Goal: Task Accomplishment & Management: Complete application form

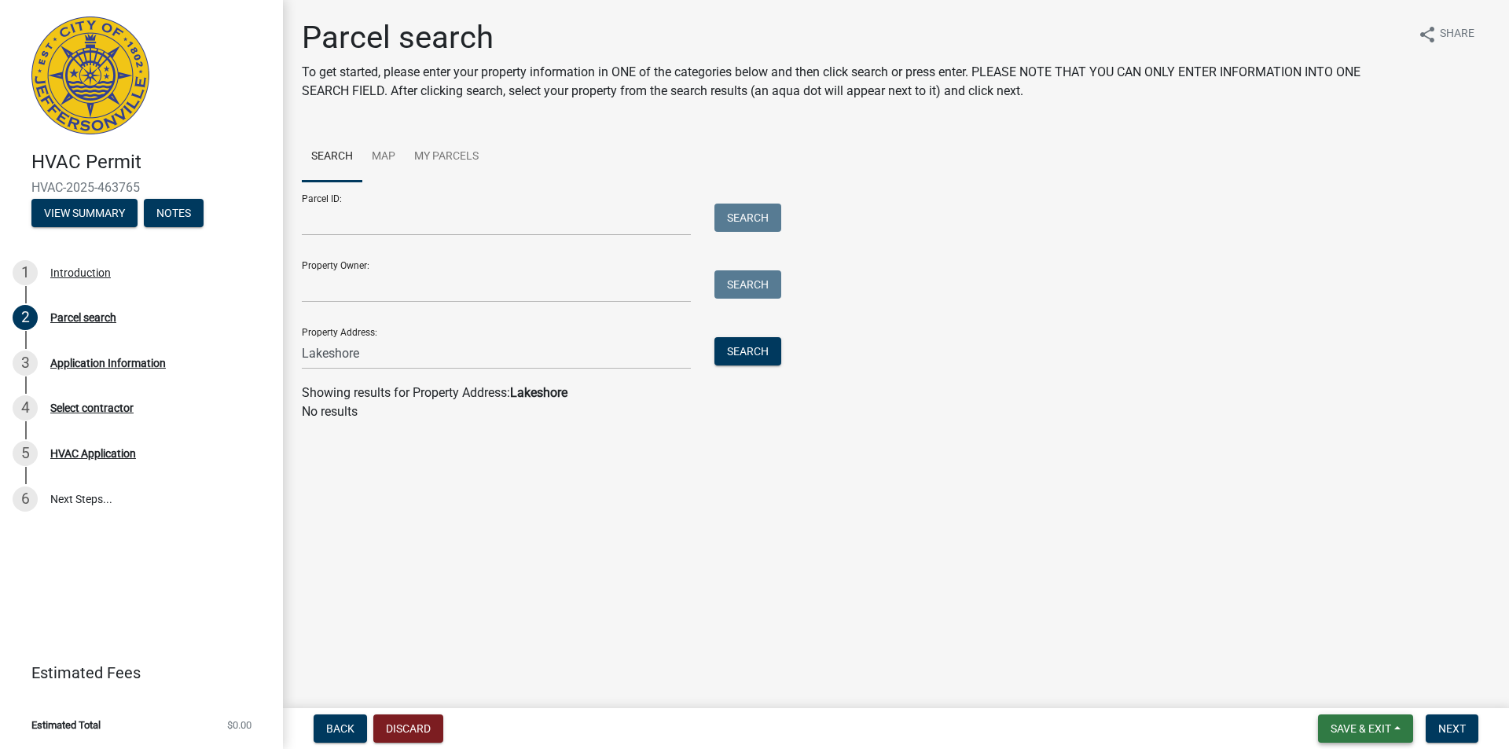
click at [1370, 731] on span "Save & Exit" at bounding box center [1360, 728] width 61 height 13
click at [440, 727] on button "Discard" at bounding box center [408, 728] width 70 height 28
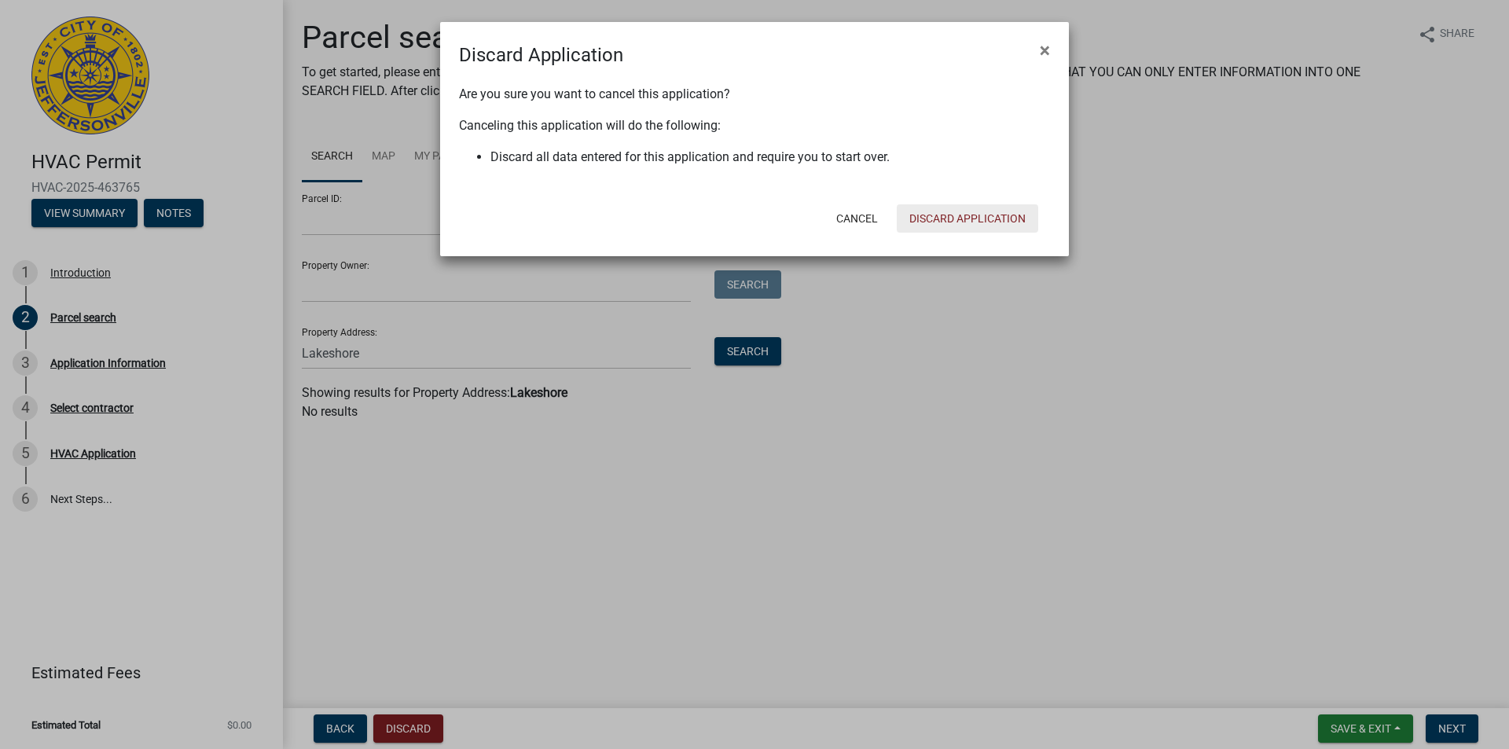
click at [918, 213] on button "Discard Application" at bounding box center [967, 218] width 141 height 28
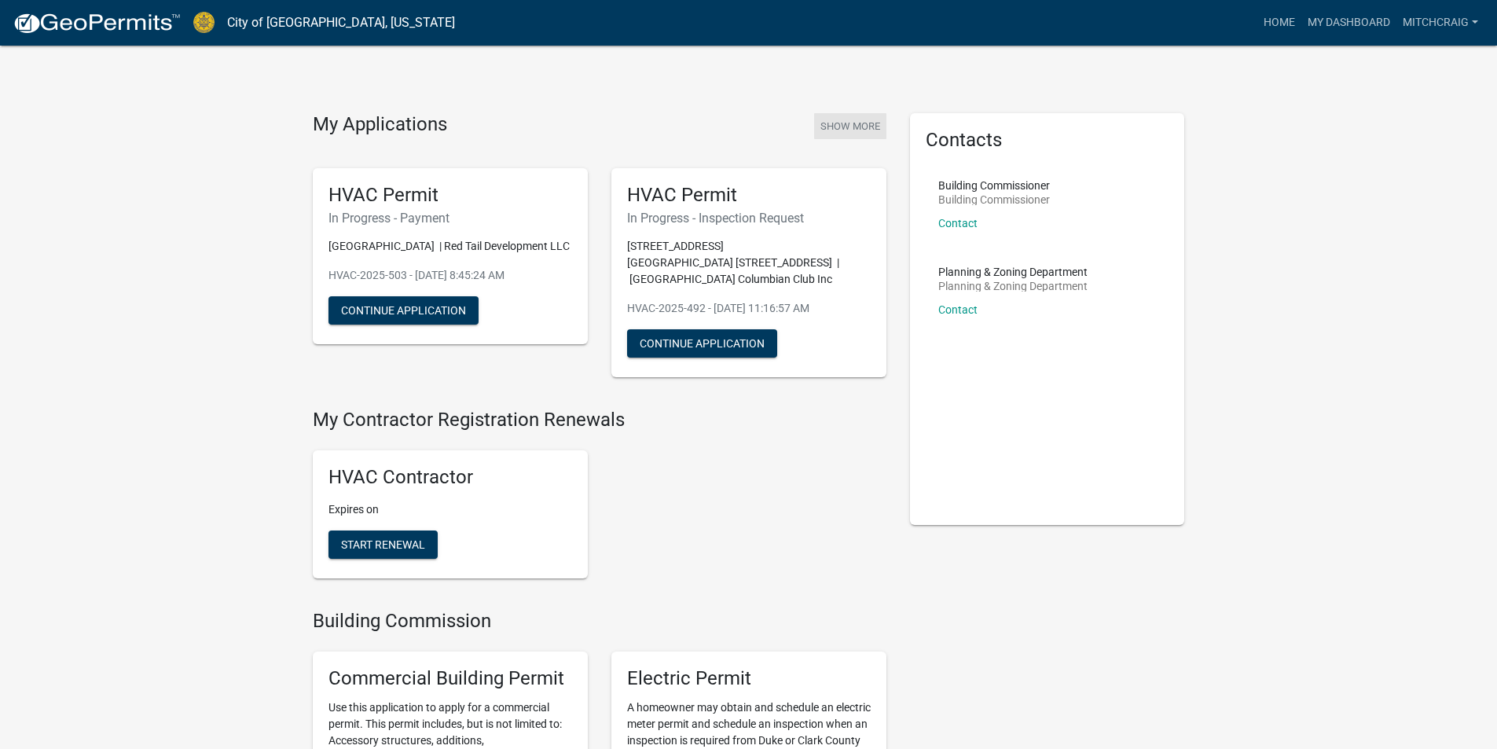
click at [850, 127] on button "Show More" at bounding box center [850, 126] width 72 height 26
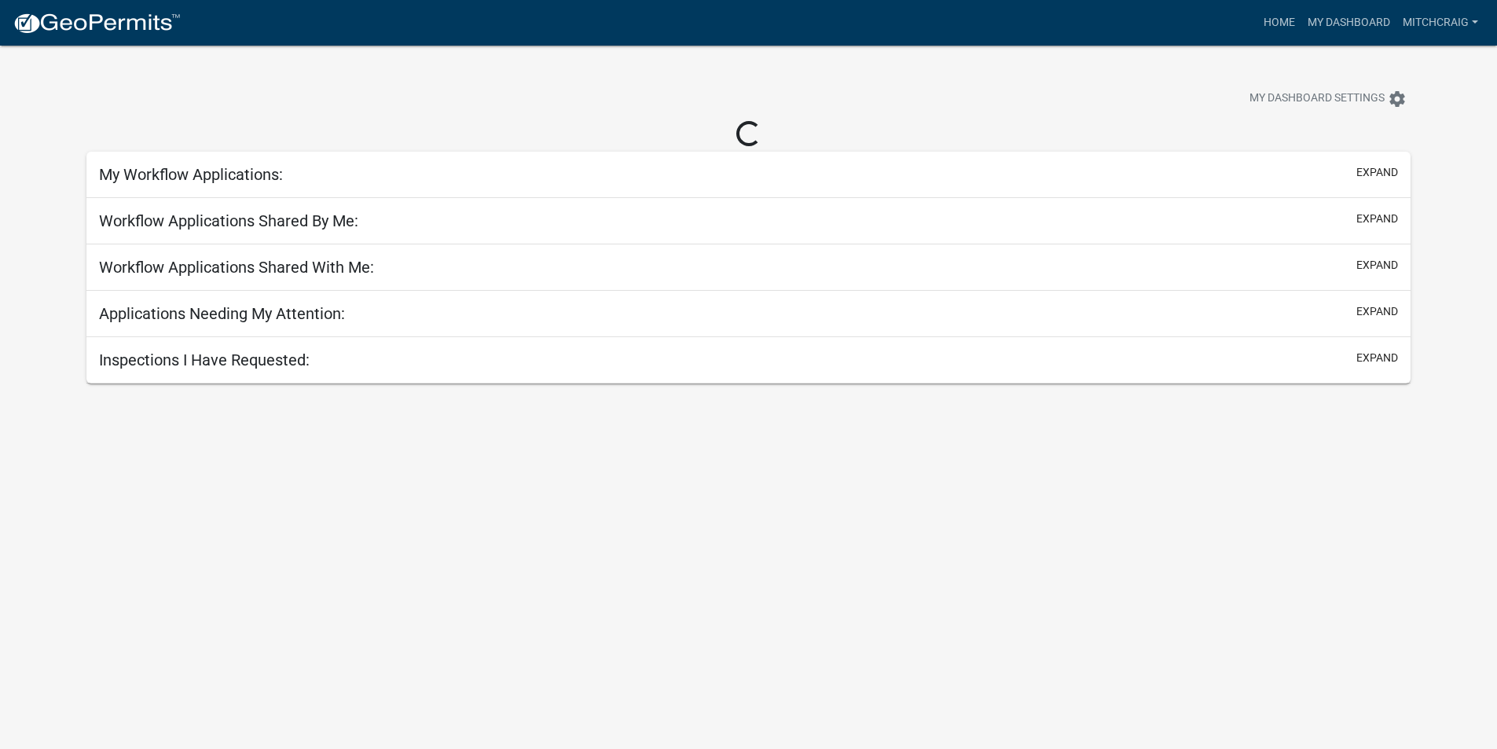
select select "2: 50"
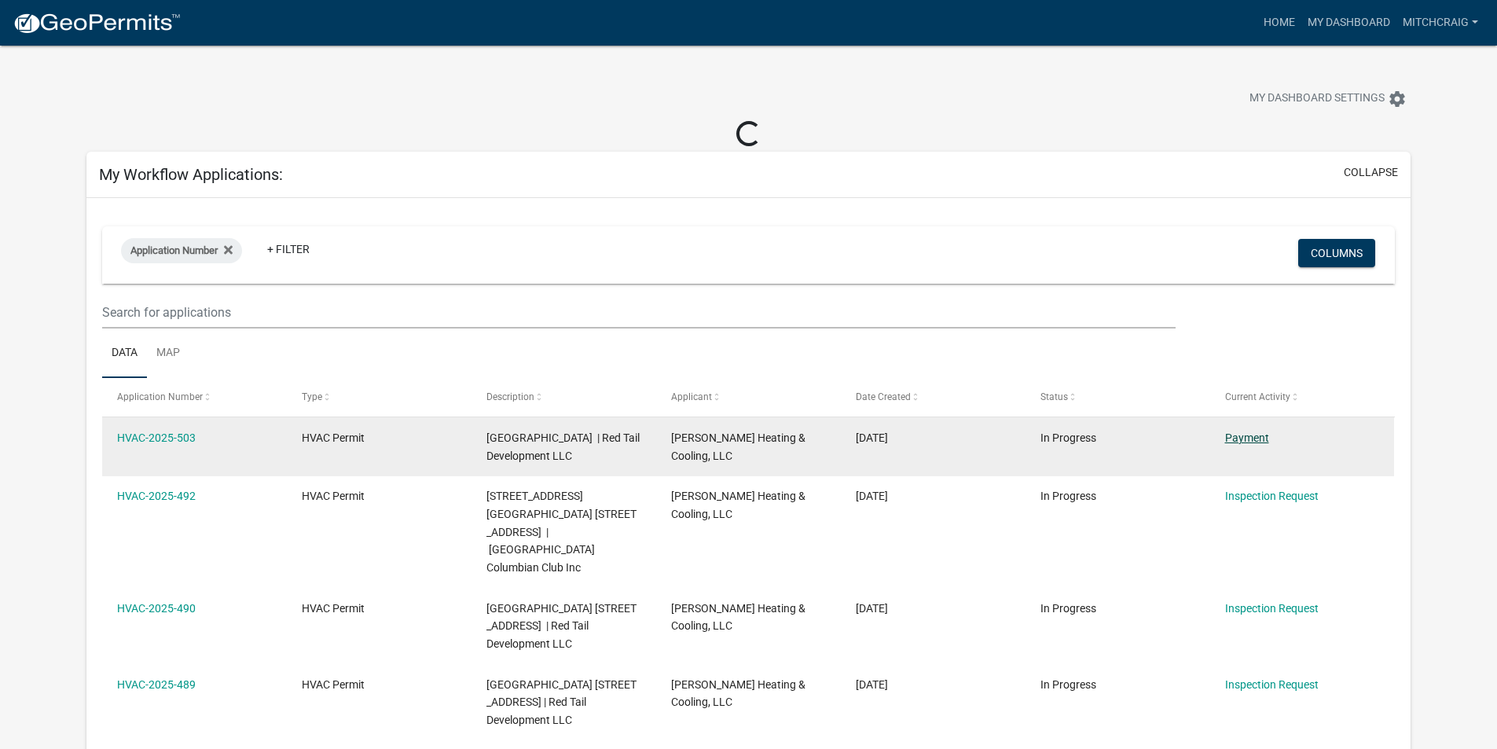
click at [1255, 443] on link "Payment" at bounding box center [1247, 437] width 44 height 13
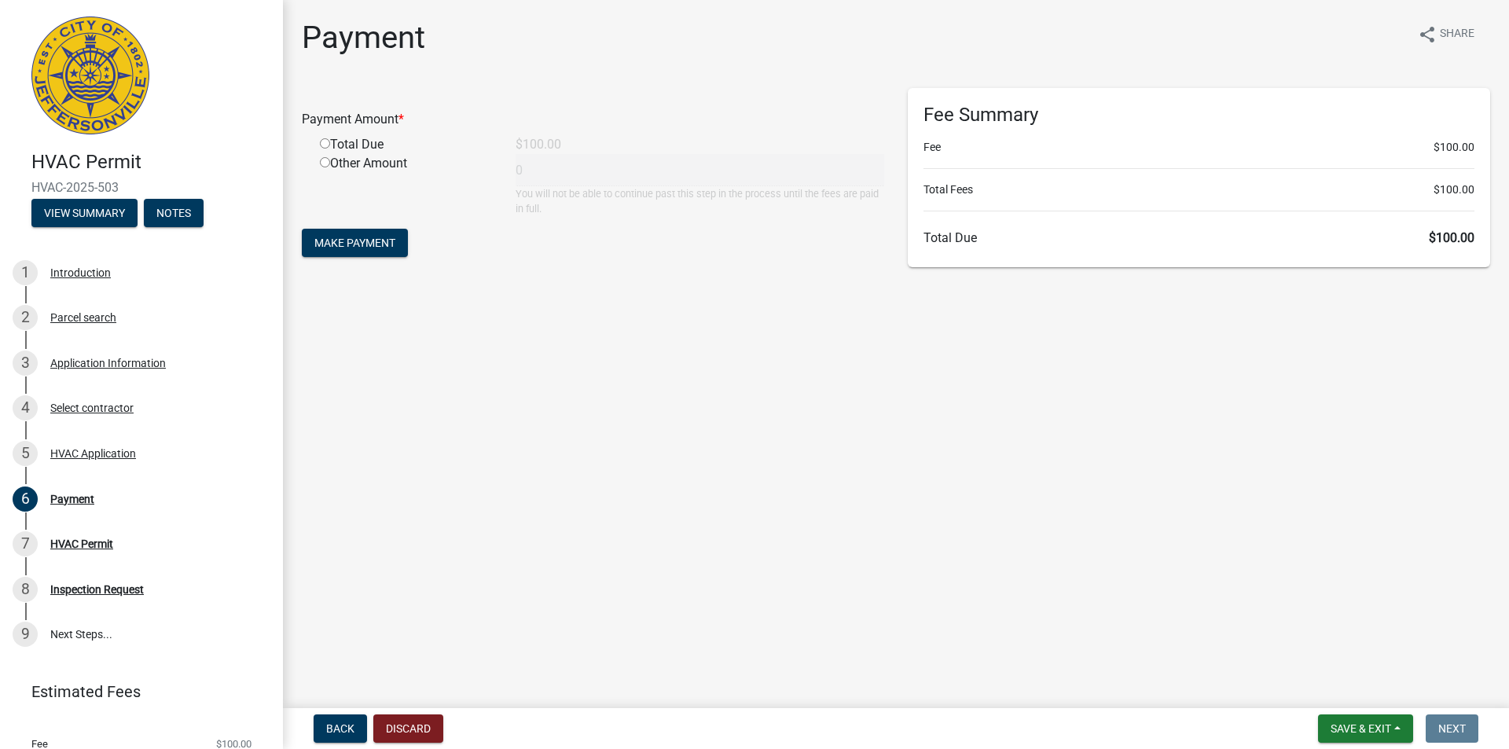
click at [326, 141] on input "radio" at bounding box center [325, 143] width 10 height 10
radio input "true"
type input "100"
click at [336, 235] on button "Make Payment" at bounding box center [355, 243] width 106 height 28
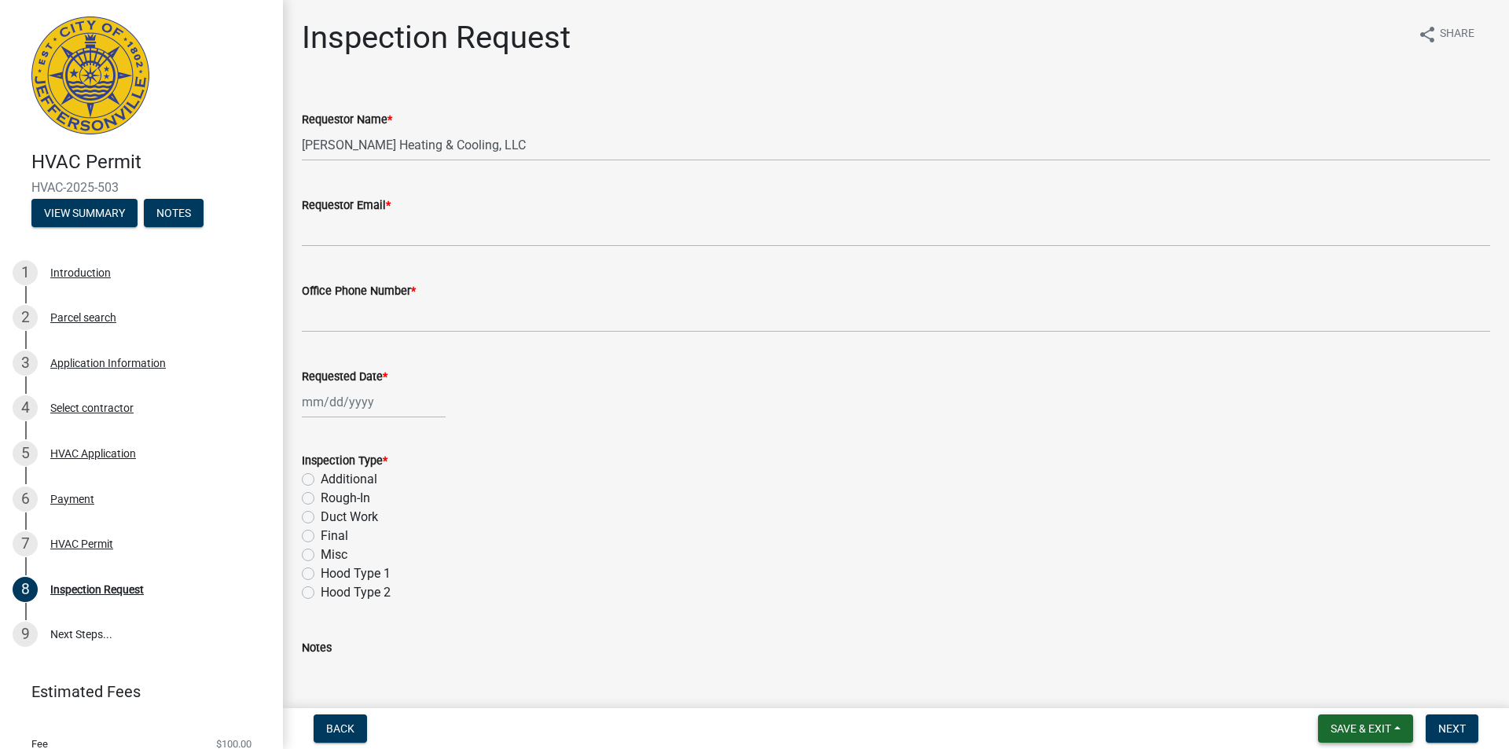
click at [1360, 727] on span "Save & Exit" at bounding box center [1360, 728] width 61 height 13
click at [1353, 697] on button "Save & Exit" at bounding box center [1350, 688] width 126 height 38
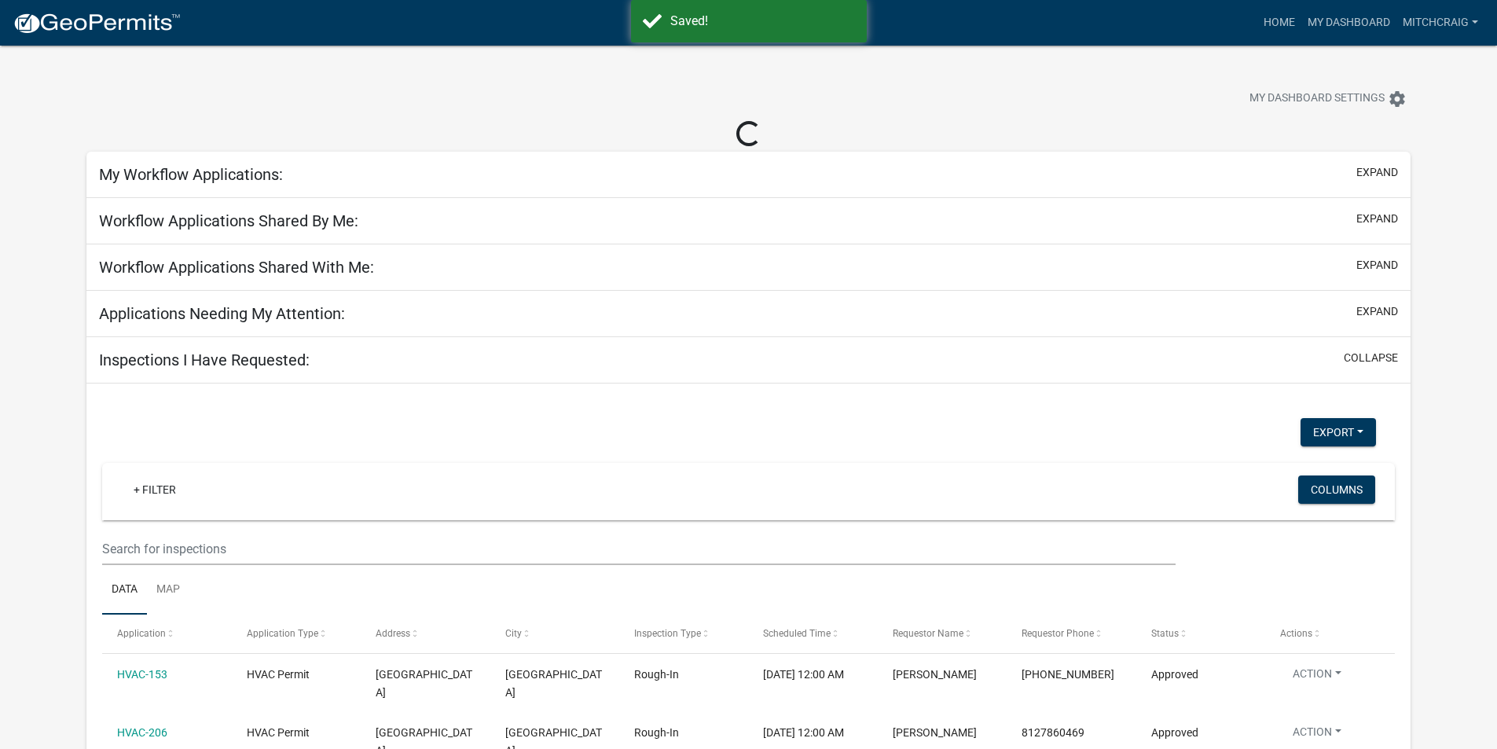
select select "2: 50"
